Goal: Information Seeking & Learning: Understand process/instructions

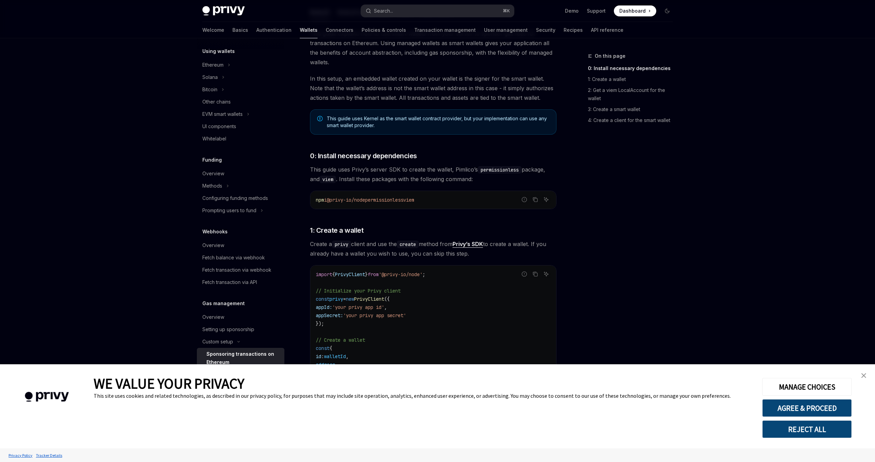
scroll to position [121, 0]
click at [804, 413] on button "AGREE & PROCEED" at bounding box center [807, 408] width 90 height 18
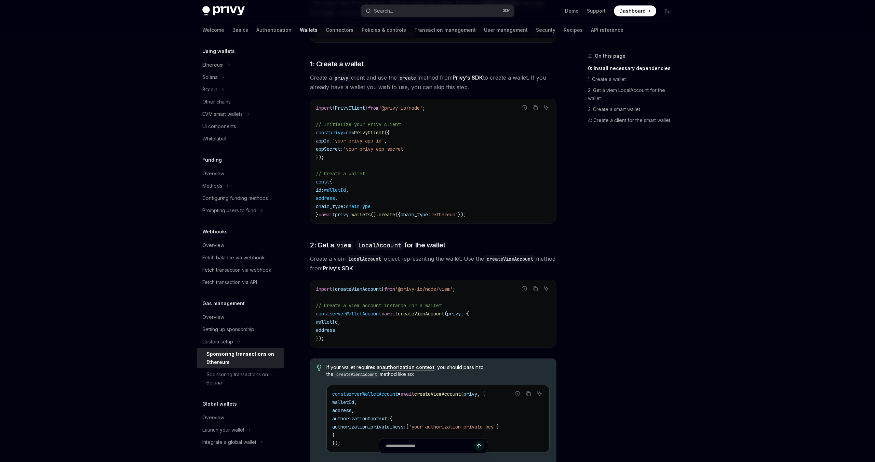
scroll to position [288, 0]
click at [395, 216] on span "create" at bounding box center [387, 214] width 16 height 6
click at [431, 214] on span "chain_type:" at bounding box center [416, 214] width 30 height 6
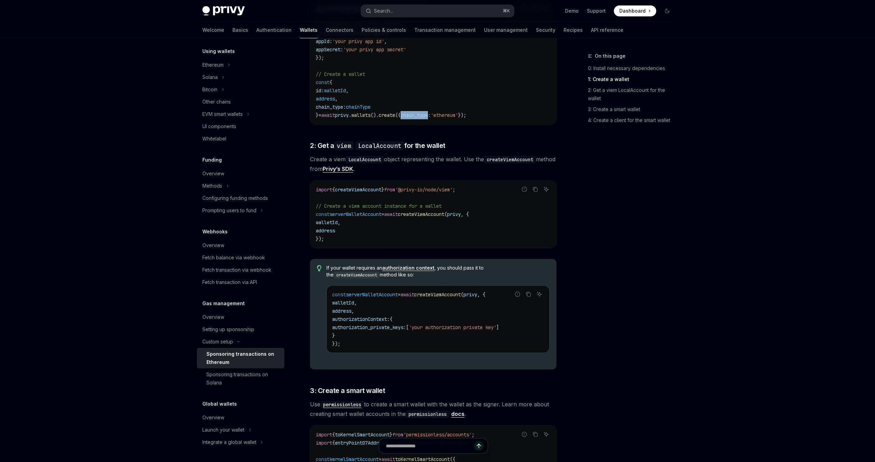
scroll to position [387, 0]
click at [368, 211] on span "serverWalletAccount" at bounding box center [355, 213] width 52 height 6
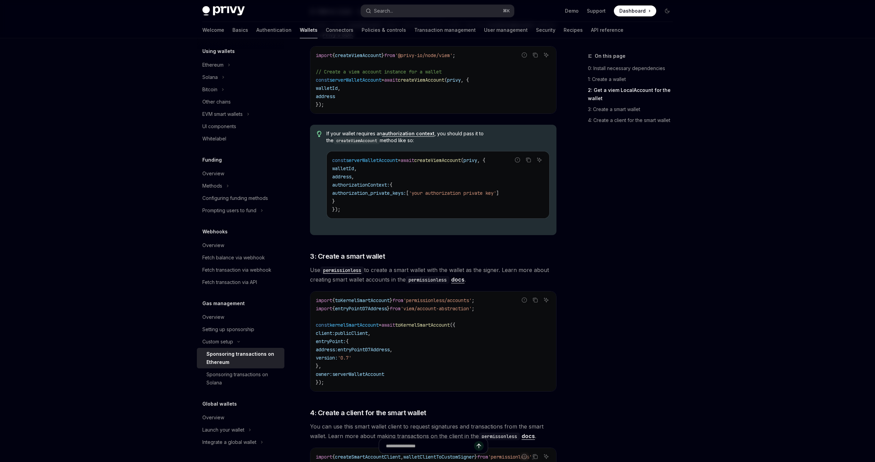
scroll to position [529, 0]
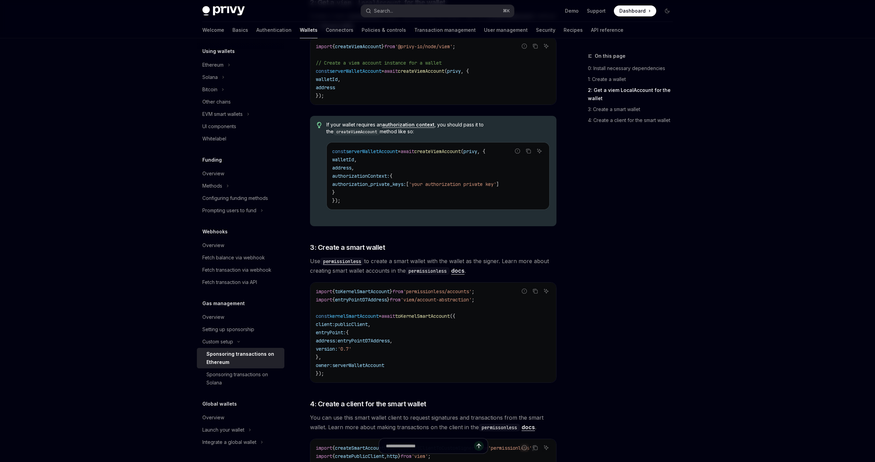
click at [347, 177] on span "authorizationContext:" at bounding box center [360, 176] width 57 height 6
click at [362, 185] on span "authorization_private_keys:" at bounding box center [369, 184] width 74 height 6
click at [358, 171] on code "const serverWalletAccount = await createViemAccount ( privy , { walletId , addr…" at bounding box center [438, 175] width 212 height 57
drag, startPoint x: 364, startPoint y: 160, endPoint x: 397, endPoint y: 164, distance: 33.7
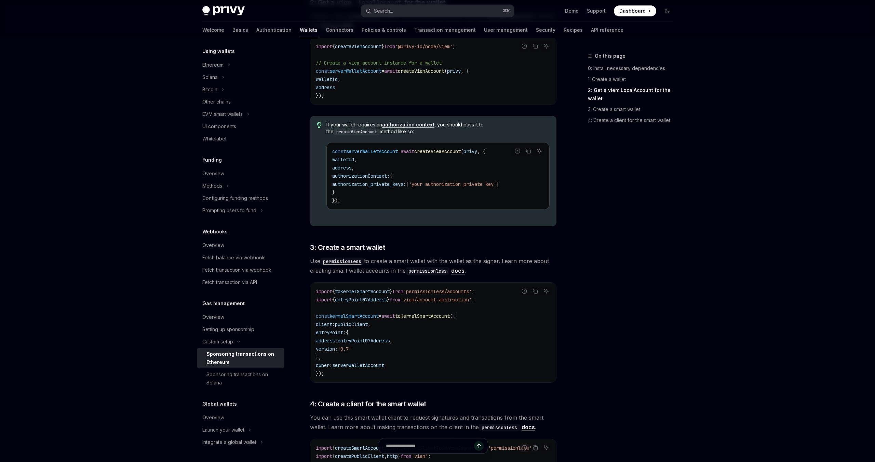
click at [364, 160] on code "const serverWalletAccount = await createViemAccount ( privy , { walletId , addr…" at bounding box center [438, 175] width 212 height 57
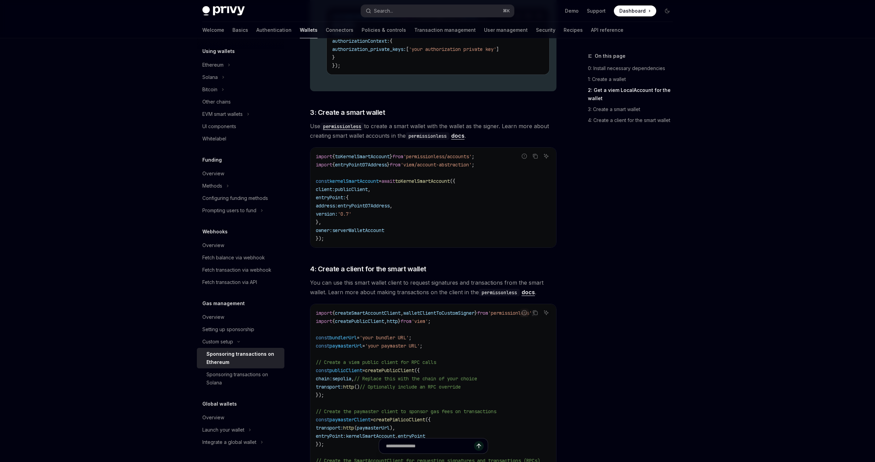
scroll to position [671, 0]
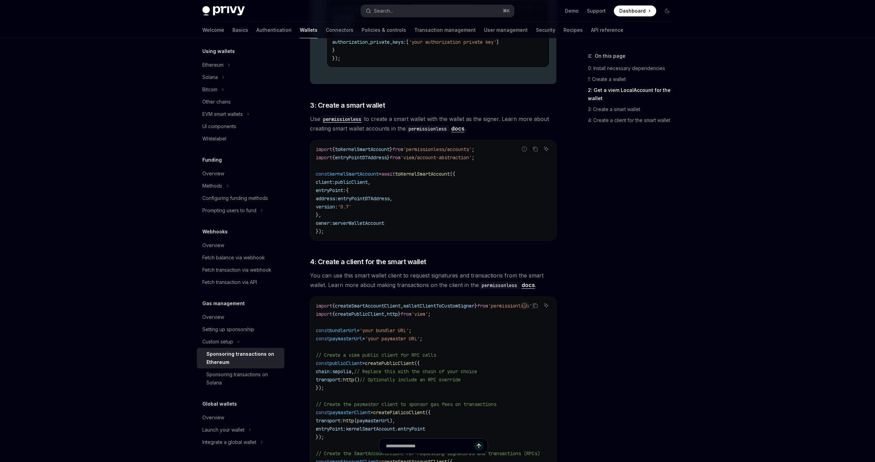
click at [425, 171] on span "toKernelSmartAccount" at bounding box center [422, 174] width 55 height 6
click at [441, 150] on span "'permissionless/accounts'" at bounding box center [437, 149] width 68 height 6
drag, startPoint x: 441, startPoint y: 150, endPoint x: 464, endPoint y: 149, distance: 22.6
click at [464, 149] on span "'permissionless/accounts'" at bounding box center [437, 149] width 68 height 6
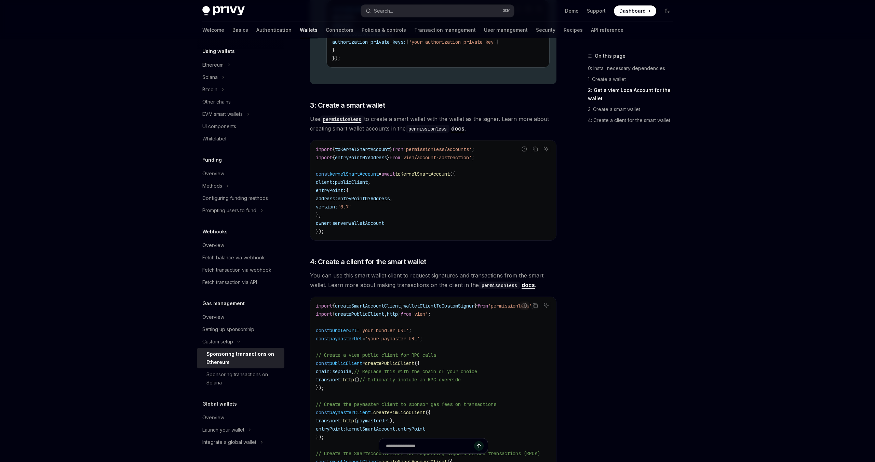
click at [376, 176] on span "kernelSmartAccount" at bounding box center [353, 174] width 49 height 6
click at [342, 192] on span "entryPoint:" at bounding box center [331, 190] width 30 height 6
drag, startPoint x: 342, startPoint y: 192, endPoint x: 368, endPoint y: 208, distance: 31.1
click at [368, 208] on code "import { toKernelSmartAccount } from 'permissionless/accounts' ; import { entry…" at bounding box center [433, 190] width 235 height 90
click at [395, 207] on code "import { toKernelSmartAccount } from 'permissionless/accounts' ; import { entry…" at bounding box center [433, 190] width 235 height 90
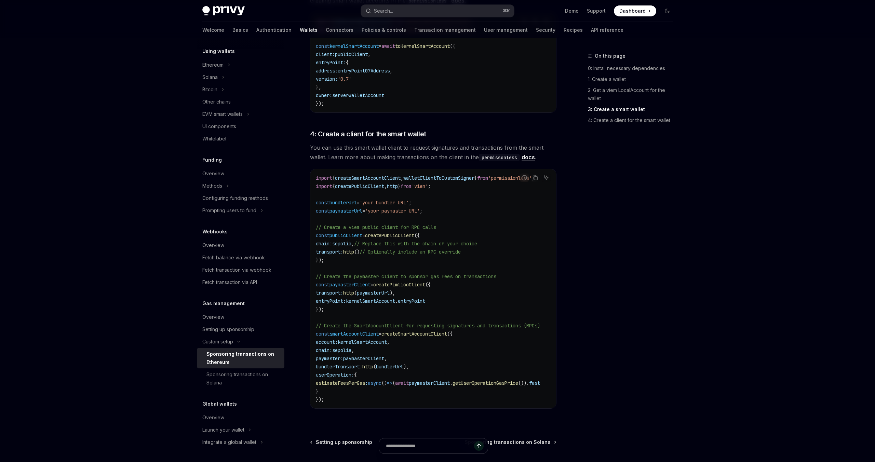
scroll to position [799, 0]
click at [384, 359] on span "paymasterClient" at bounding box center [363, 359] width 41 height 6
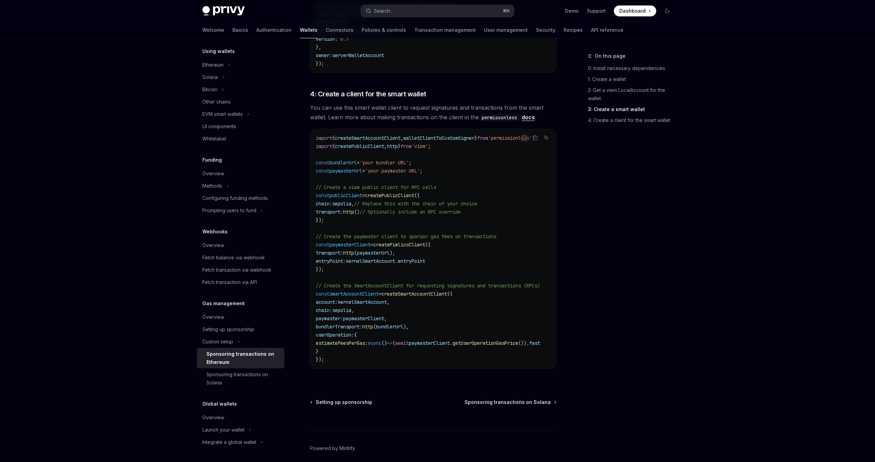
scroll to position [853, 0]
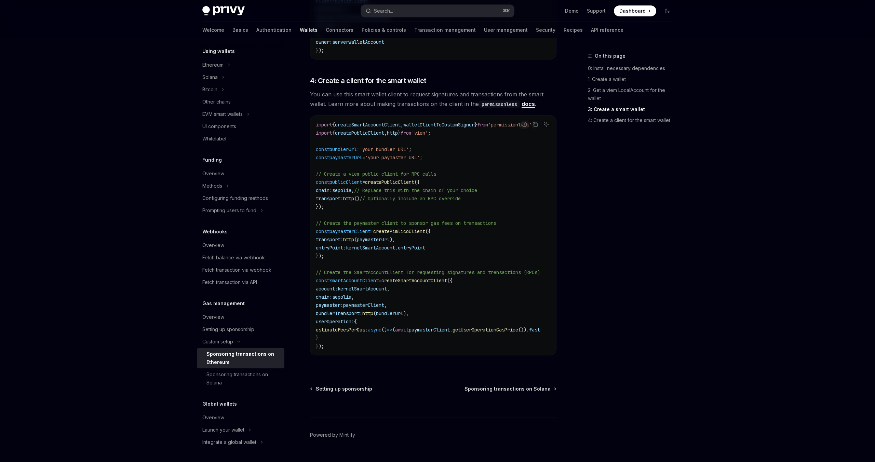
click at [340, 324] on span "userOperation:" at bounding box center [335, 321] width 38 height 6
drag, startPoint x: 340, startPoint y: 324, endPoint x: 334, endPoint y: 334, distance: 11.4
click at [339, 324] on span "userOperation:" at bounding box center [335, 321] width 38 height 6
click at [333, 335] on code "import { createSmartAccountClient , walletClientToCustomSigner } from 'permissi…" at bounding box center [436, 236] width 241 height 230
click at [335, 328] on span "estimateFeesPerGas" at bounding box center [340, 330] width 49 height 6
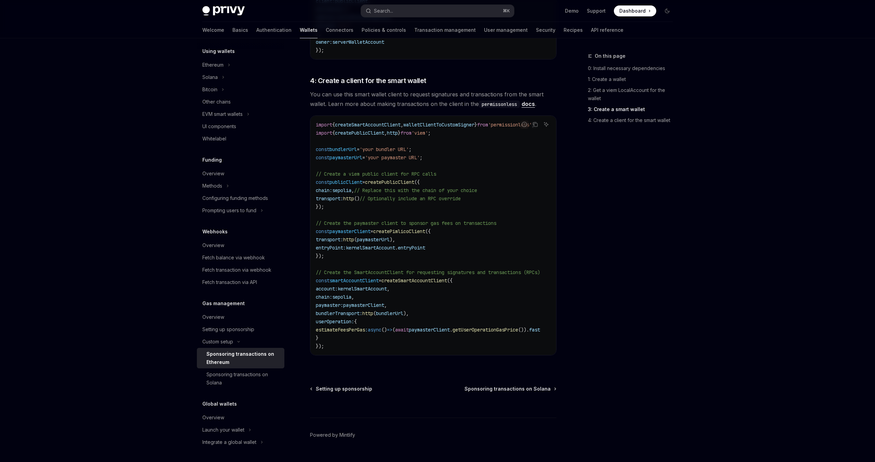
click at [335, 328] on span "estimateFeesPerGas" at bounding box center [340, 330] width 49 height 6
click at [415, 331] on span "paymasterClient" at bounding box center [428, 330] width 41 height 6
click at [476, 332] on span "getUserOperationGasPrice" at bounding box center [485, 330] width 66 height 6
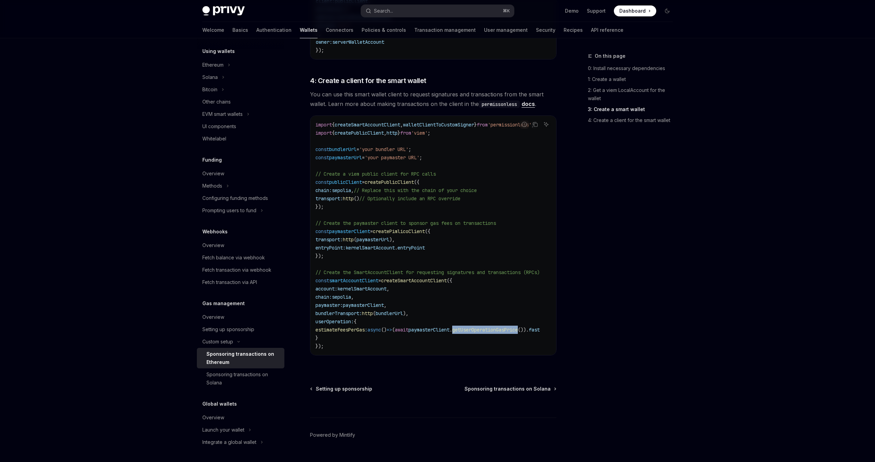
click at [476, 332] on span "getUserOperationGasPrice" at bounding box center [485, 330] width 66 height 6
click at [444, 330] on span "paymasterClient" at bounding box center [429, 330] width 41 height 6
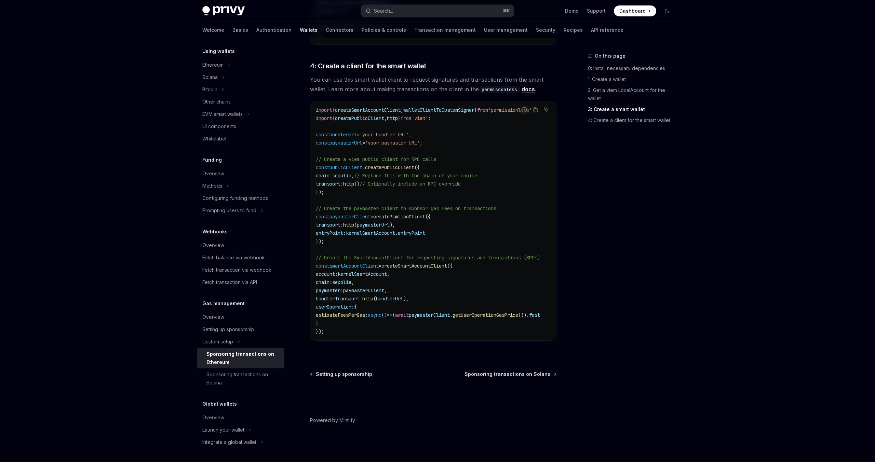
scroll to position [0, 37]
click at [488, 109] on span "'permissionless'" at bounding box center [510, 110] width 44 height 6
copy span "permissionless"
